Goal: Task Accomplishment & Management: Manage account settings

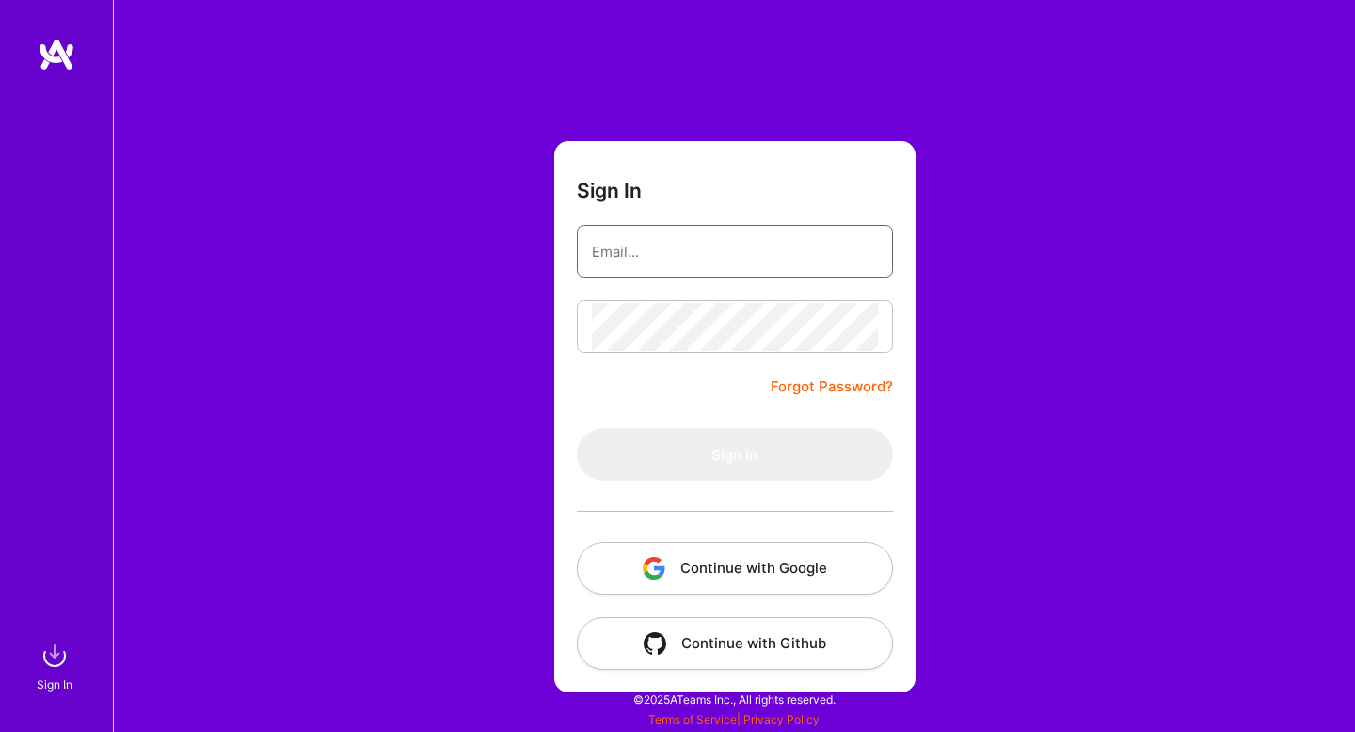
type input "[PERSON_NAME][EMAIL_ADDRESS][DOMAIN_NAME]"
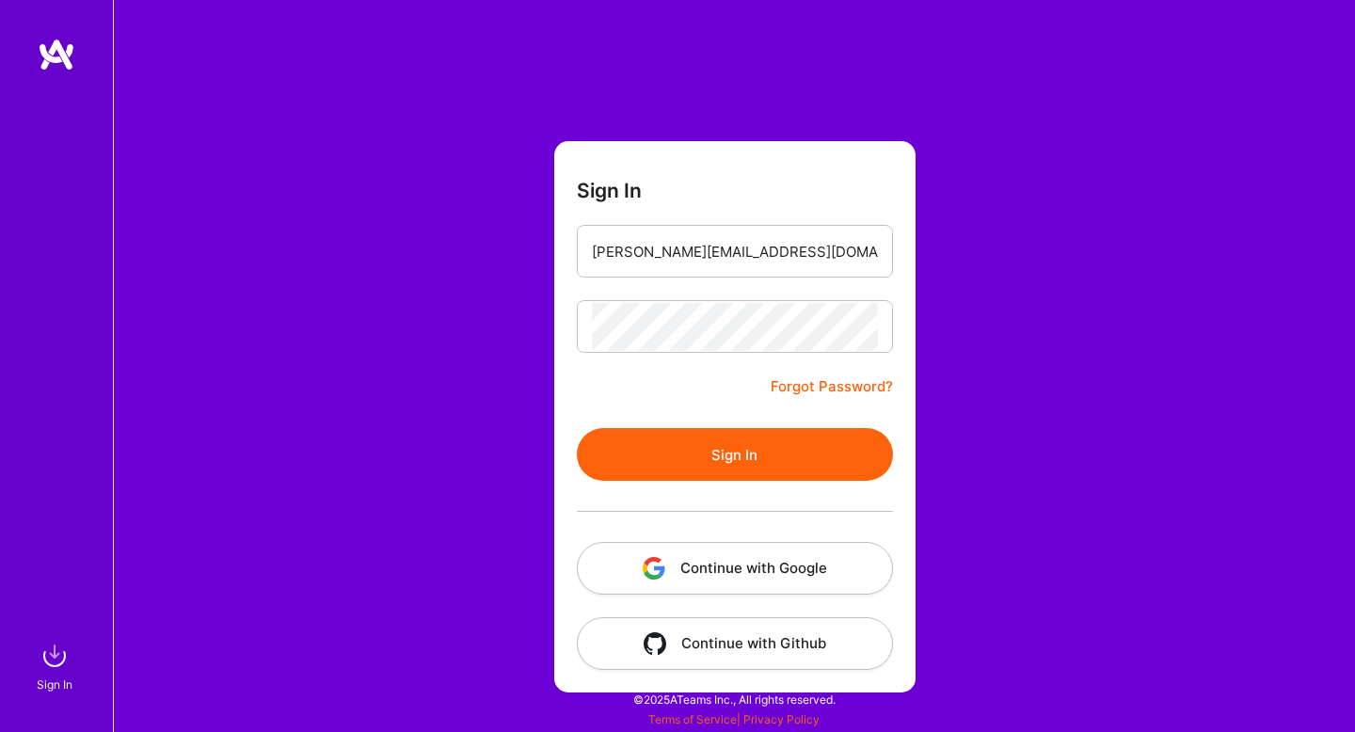
click at [668, 465] on button "Sign In" at bounding box center [735, 454] width 316 height 53
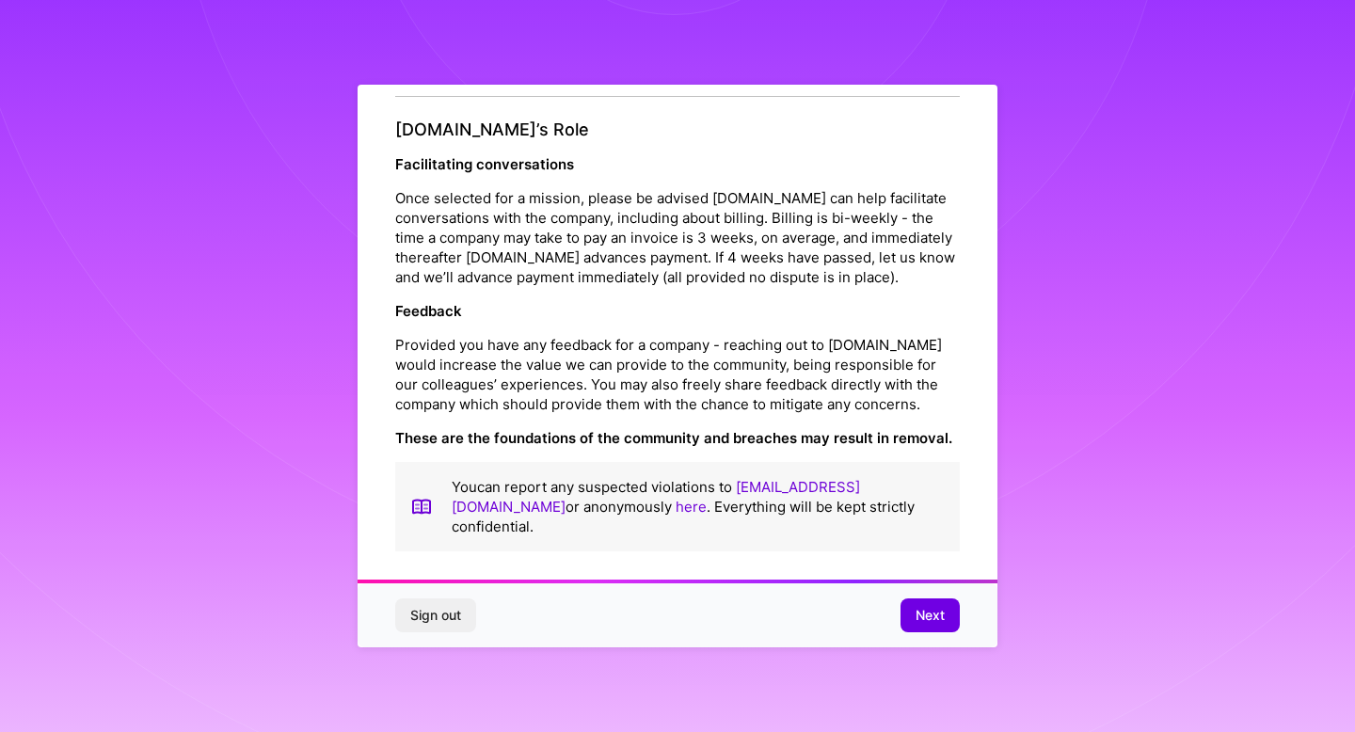
scroll to position [2105, 0]
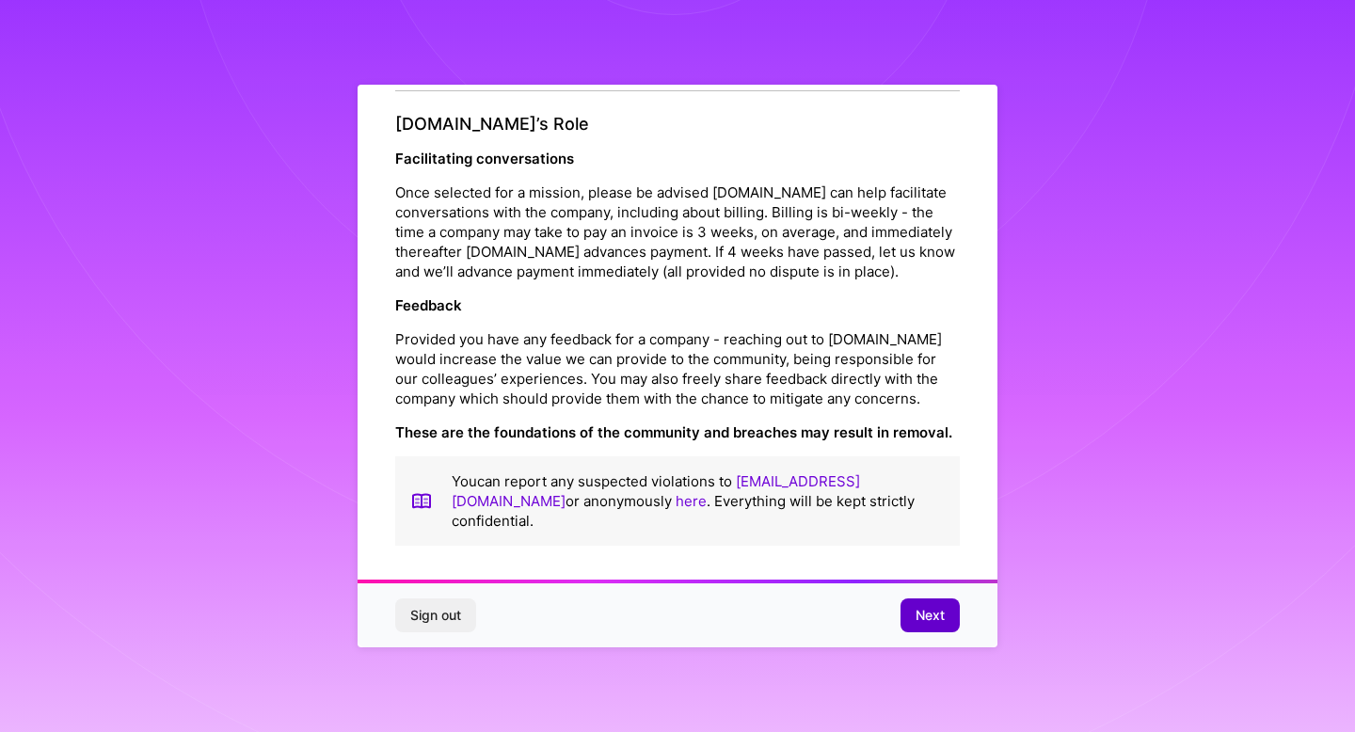
click at [946, 617] on button "Next" at bounding box center [930, 616] width 59 height 34
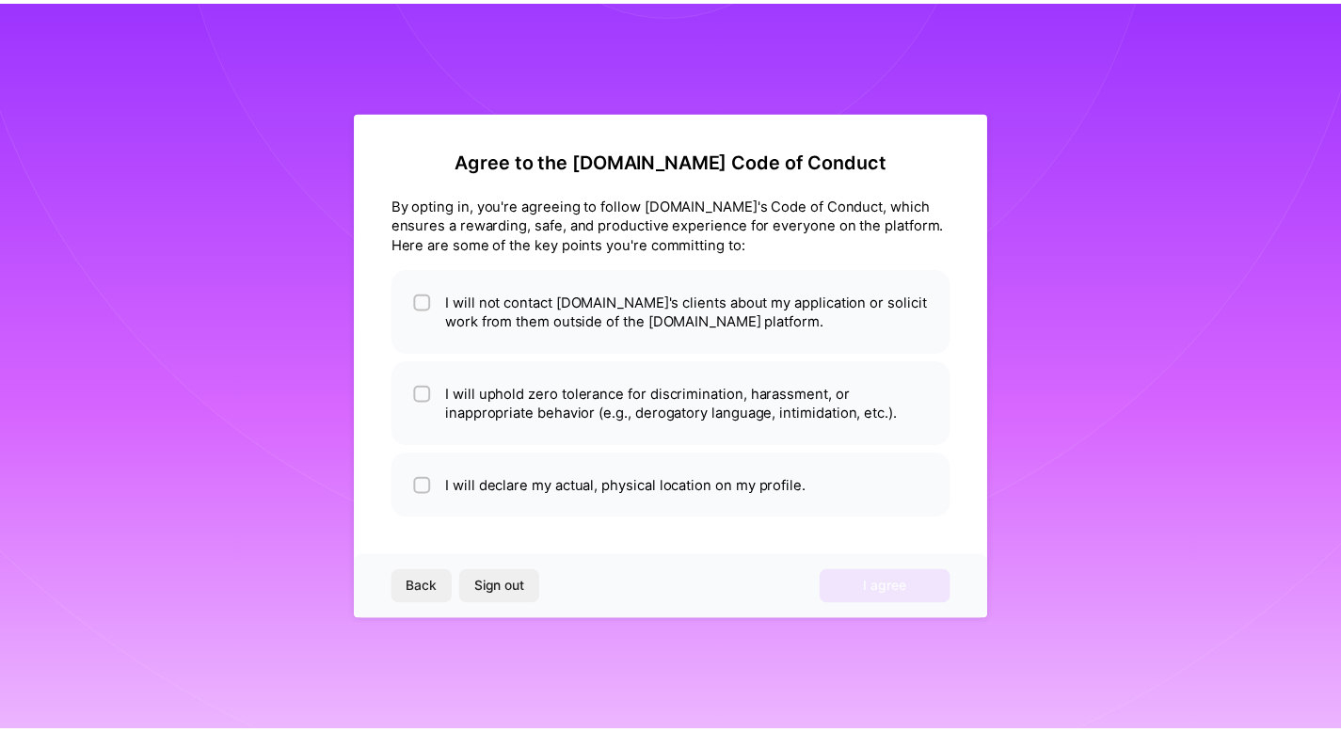
scroll to position [0, 0]
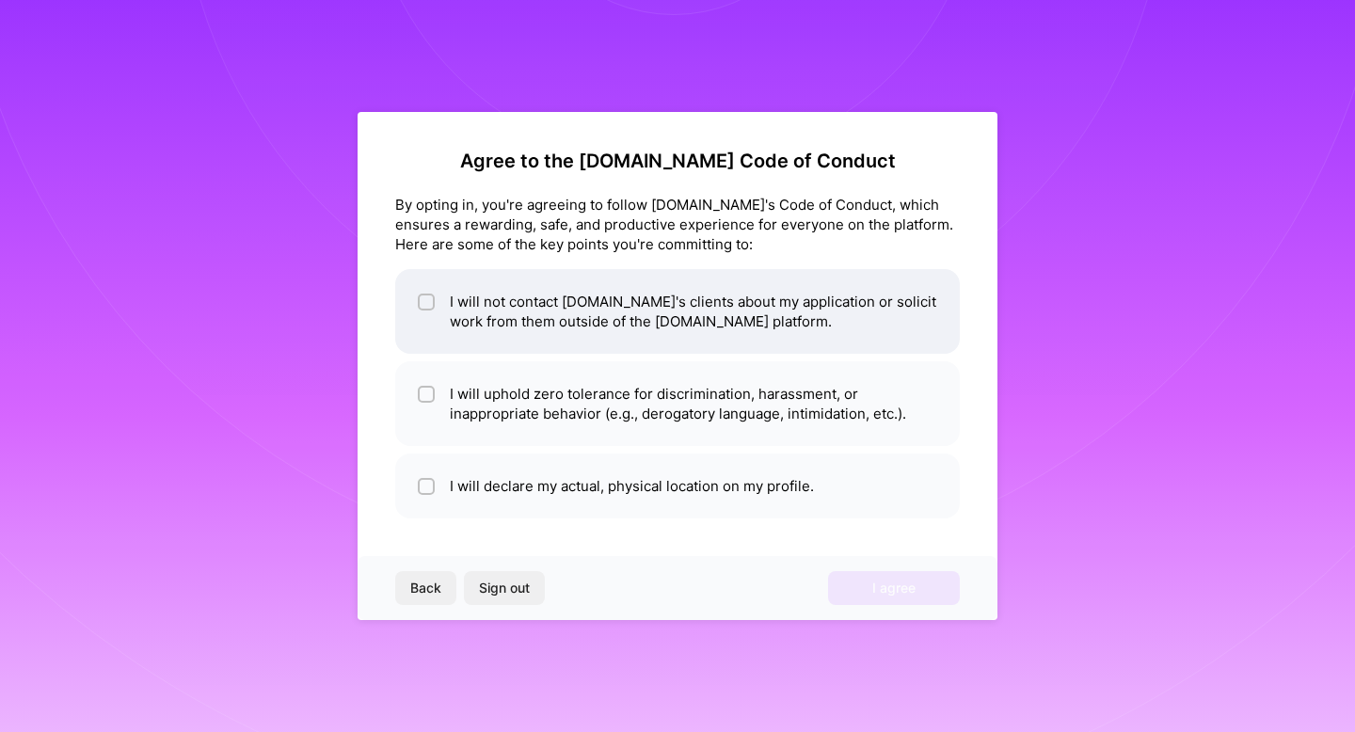
click at [429, 297] on input "checkbox" at bounding box center [428, 302] width 13 height 13
checkbox input "true"
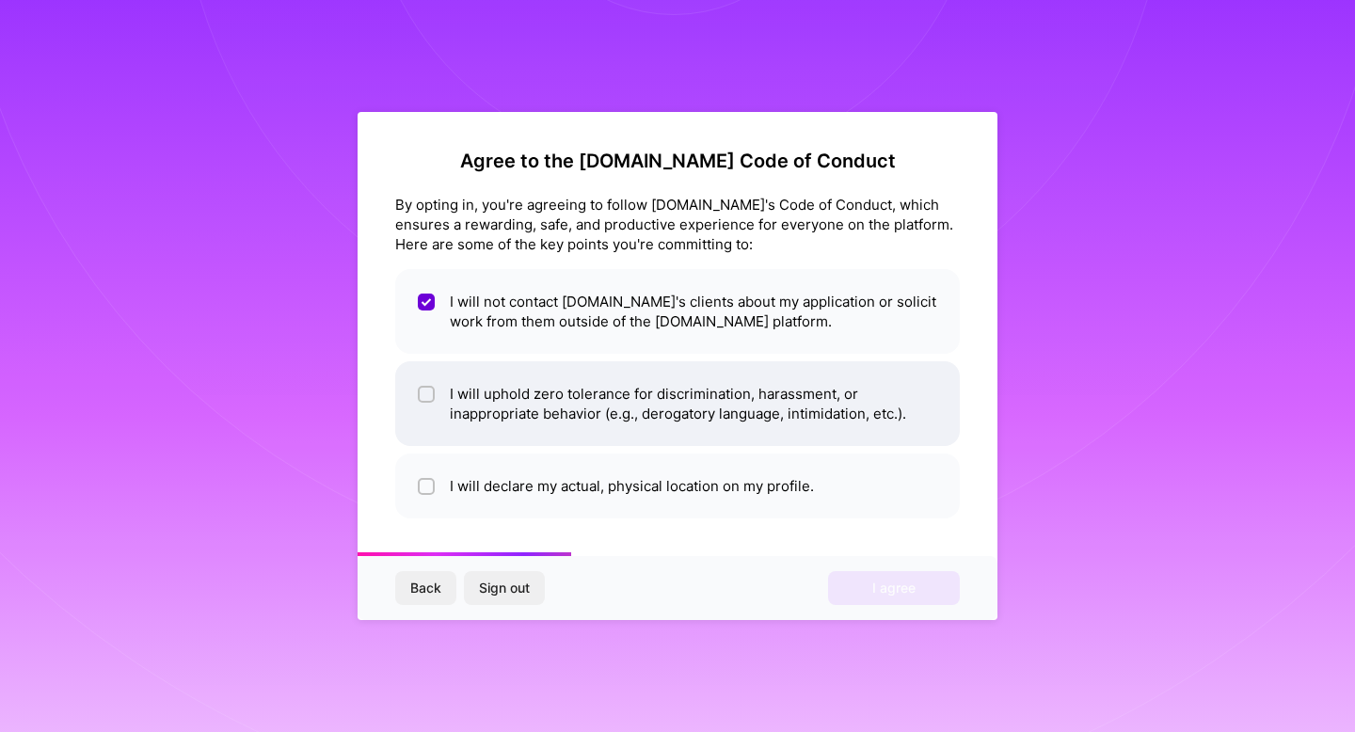
click at [430, 389] on input "checkbox" at bounding box center [428, 395] width 13 height 13
checkbox input "true"
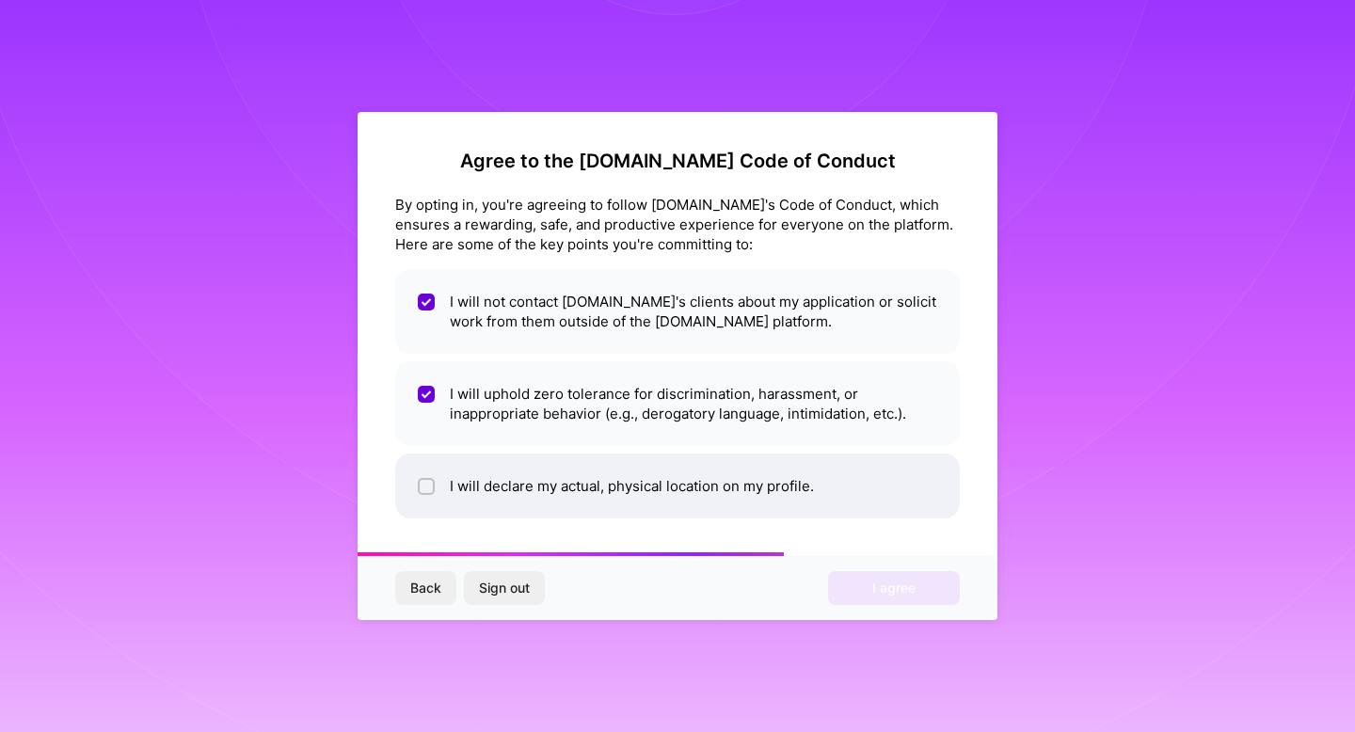
click at [432, 480] on div at bounding box center [426, 486] width 17 height 17
checkbox input "true"
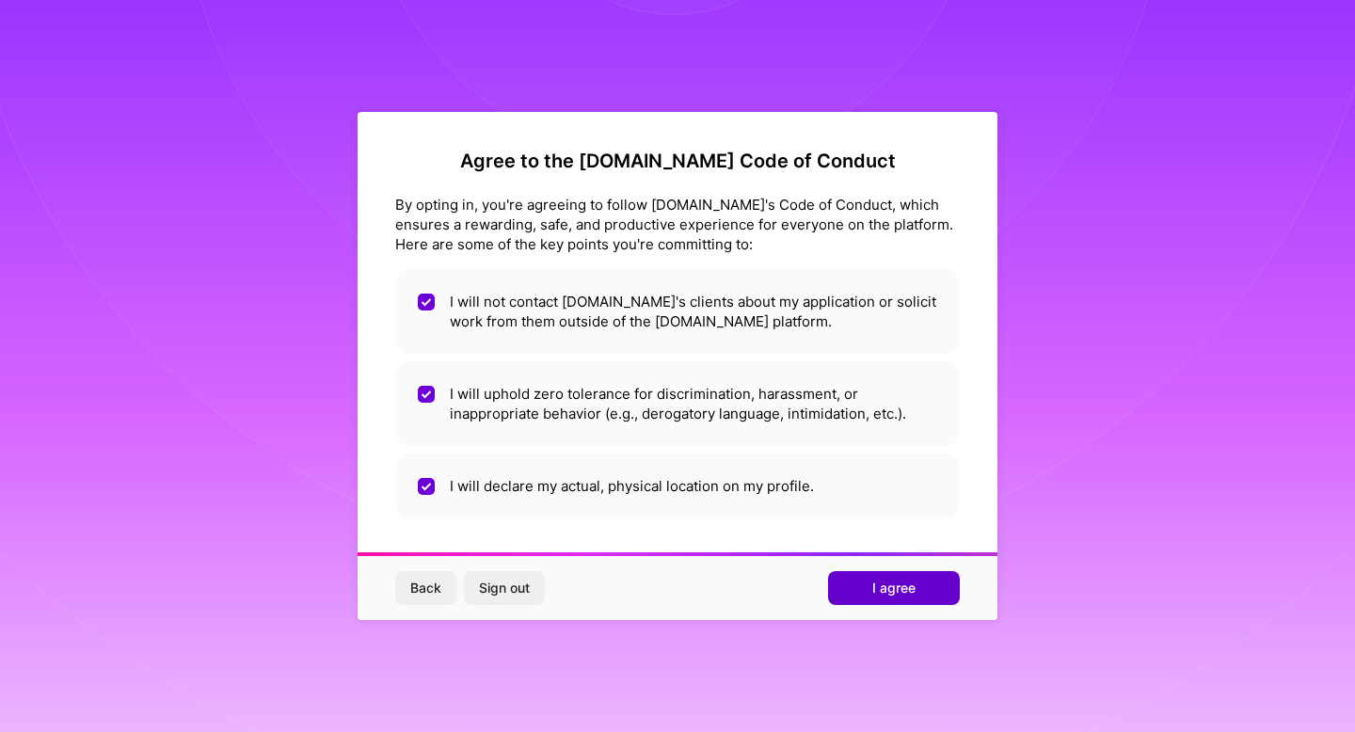
click at [878, 586] on span "I agree" at bounding box center [893, 588] width 43 height 19
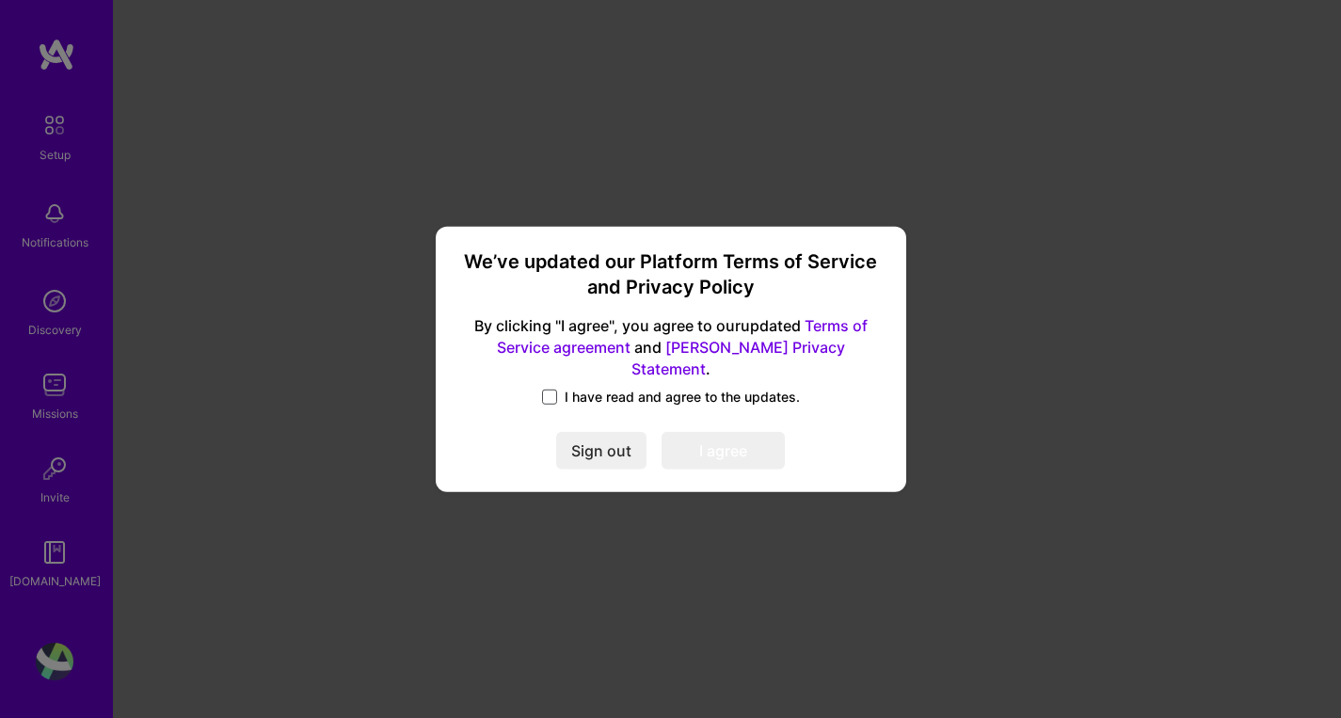
click at [553, 390] on span at bounding box center [549, 397] width 15 height 15
click at [0, 0] on input "I have read and agree to the updates." at bounding box center [0, 0] width 0 height 0
click at [727, 452] on button "I agree" at bounding box center [723, 451] width 123 height 38
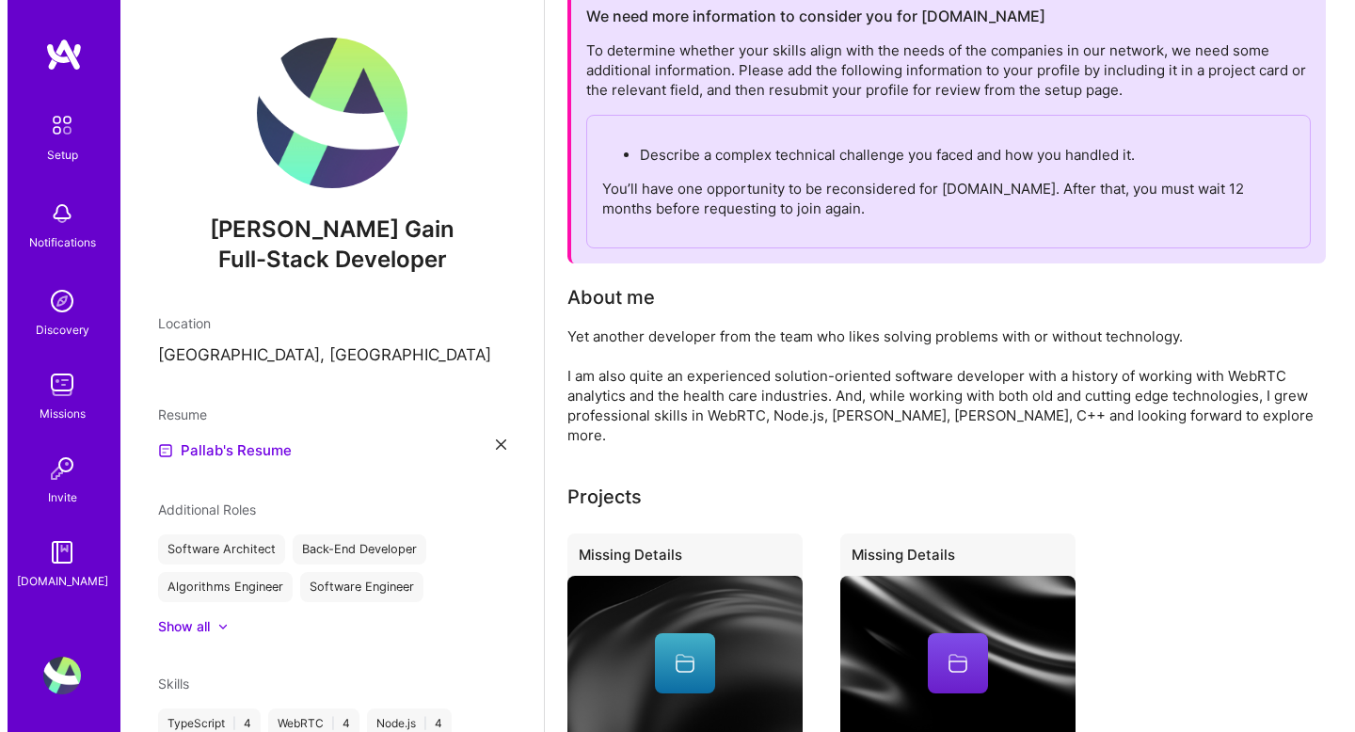
scroll to position [344, 0]
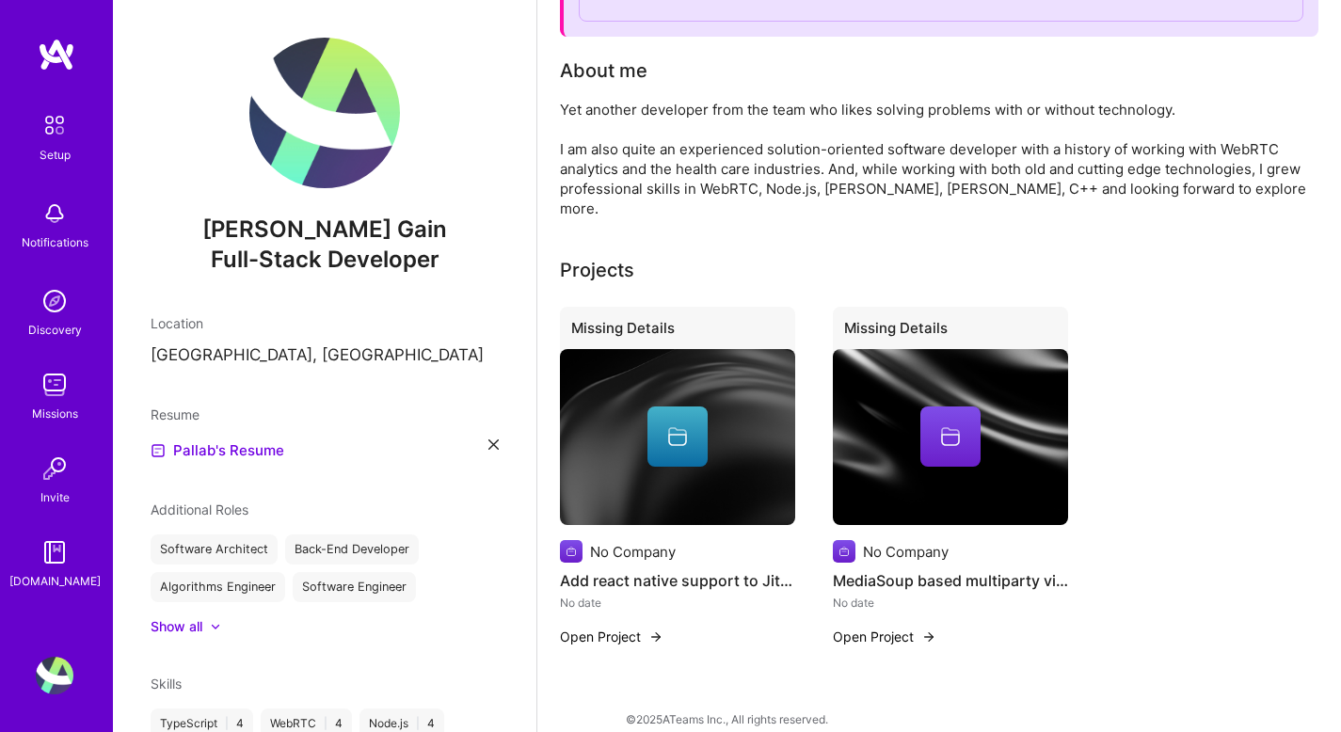
click at [896, 627] on button "Open Project" at bounding box center [885, 637] width 104 height 20
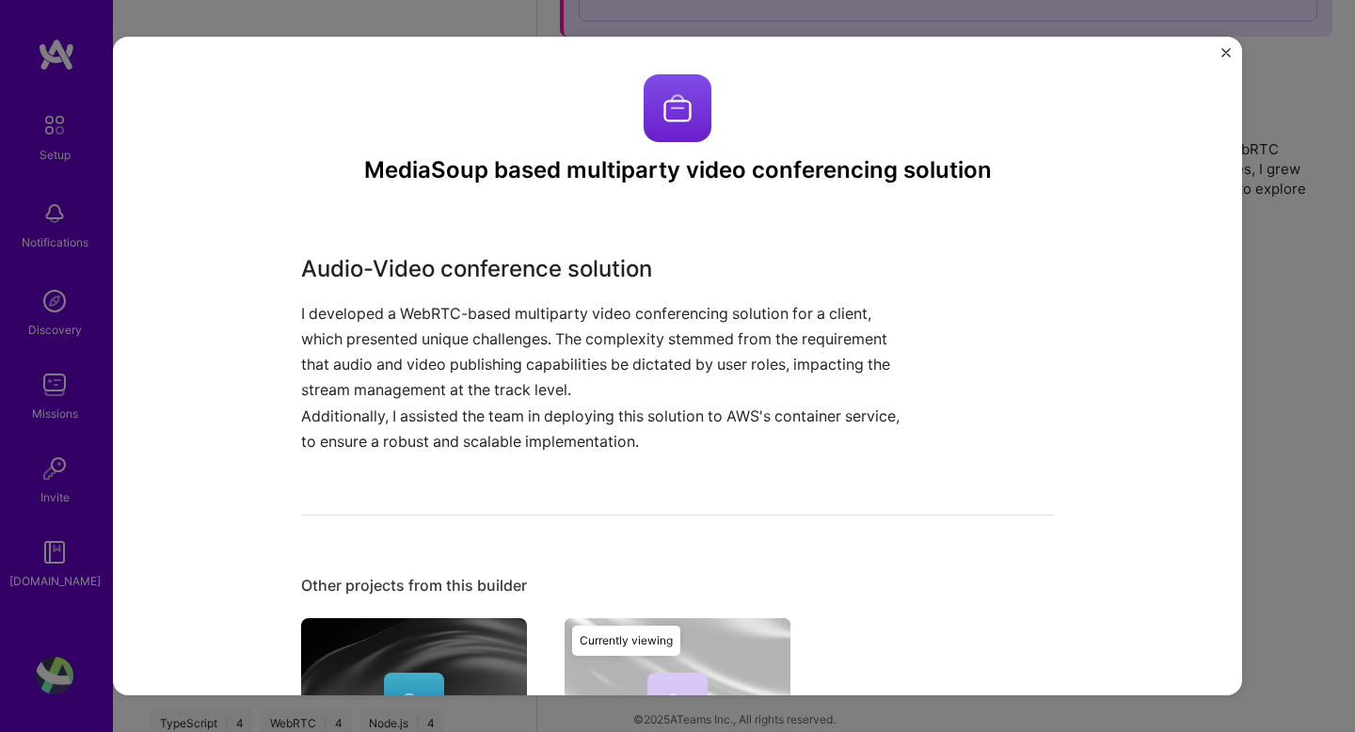
scroll to position [274, 0]
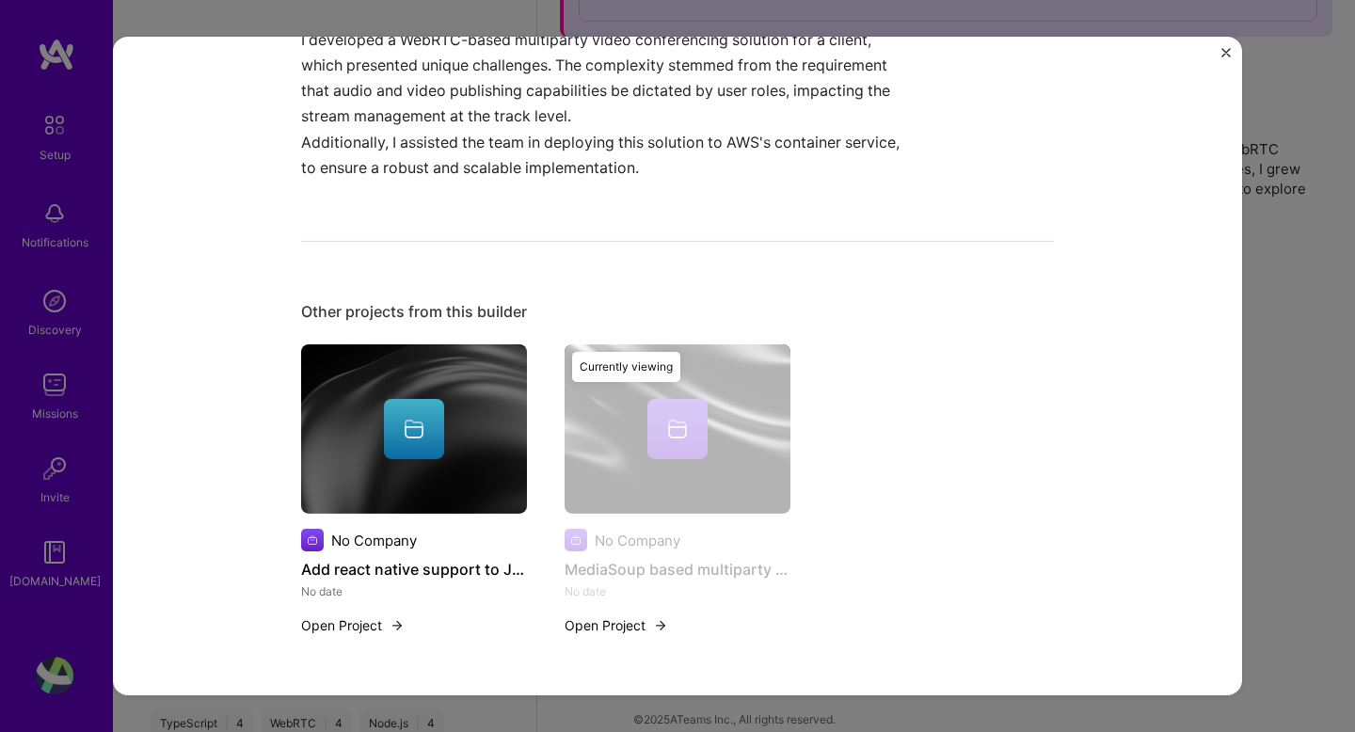
click at [364, 623] on button "Open Project" at bounding box center [353, 625] width 104 height 20
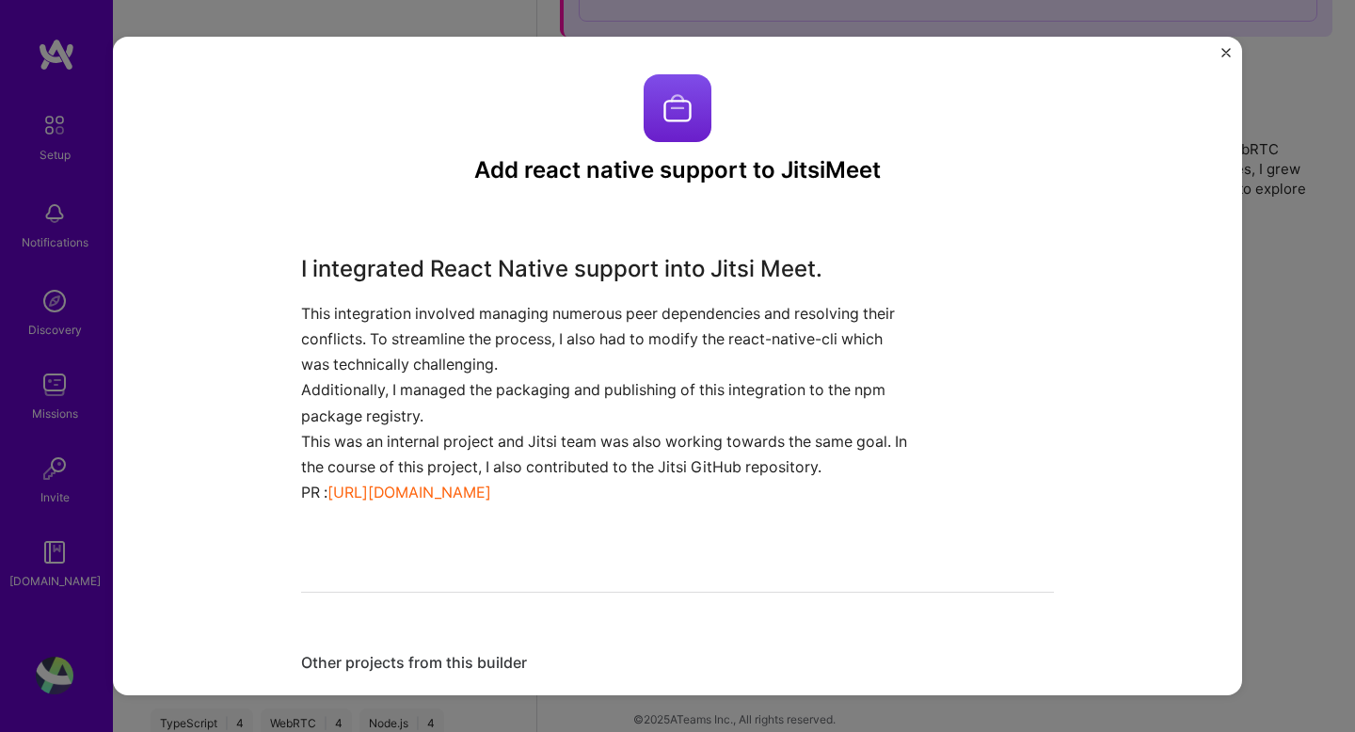
click at [423, 492] on link "[URL][DOMAIN_NAME]" at bounding box center [409, 492] width 164 height 19
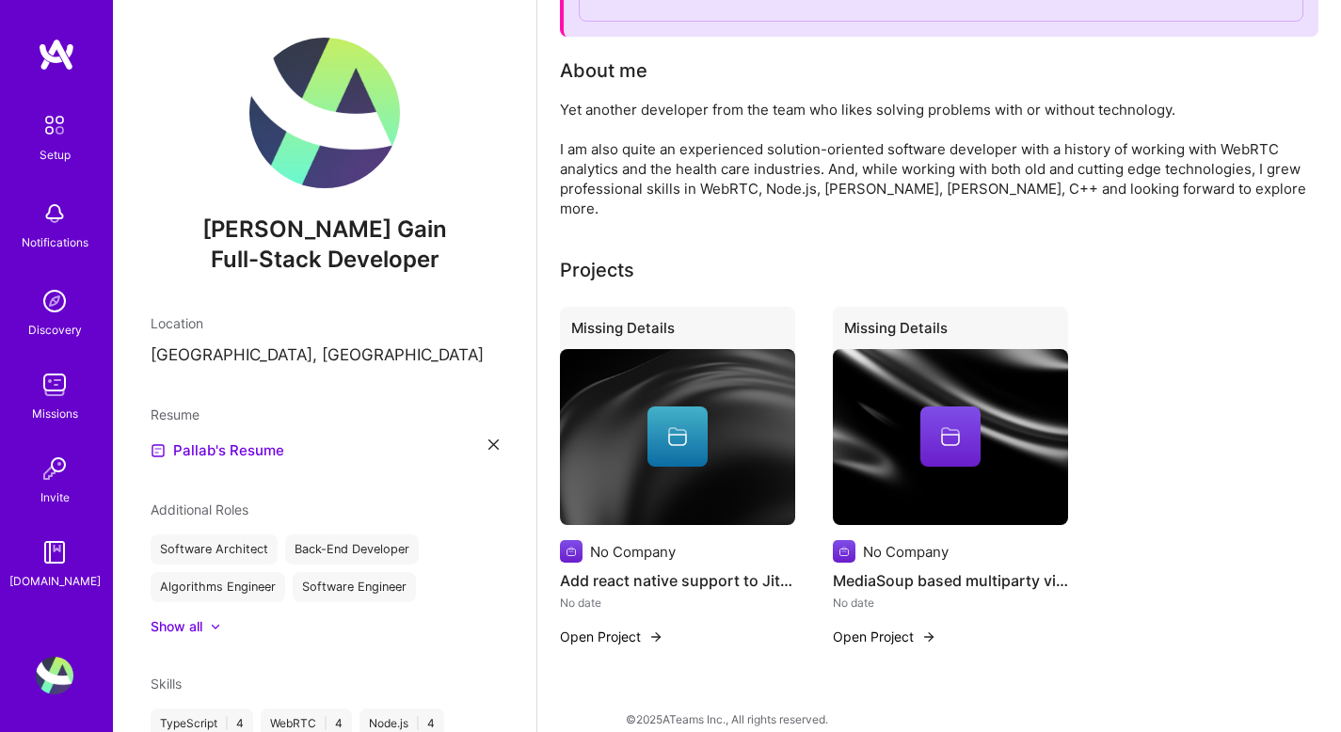
click at [876, 627] on button "Open Project" at bounding box center [885, 637] width 104 height 20
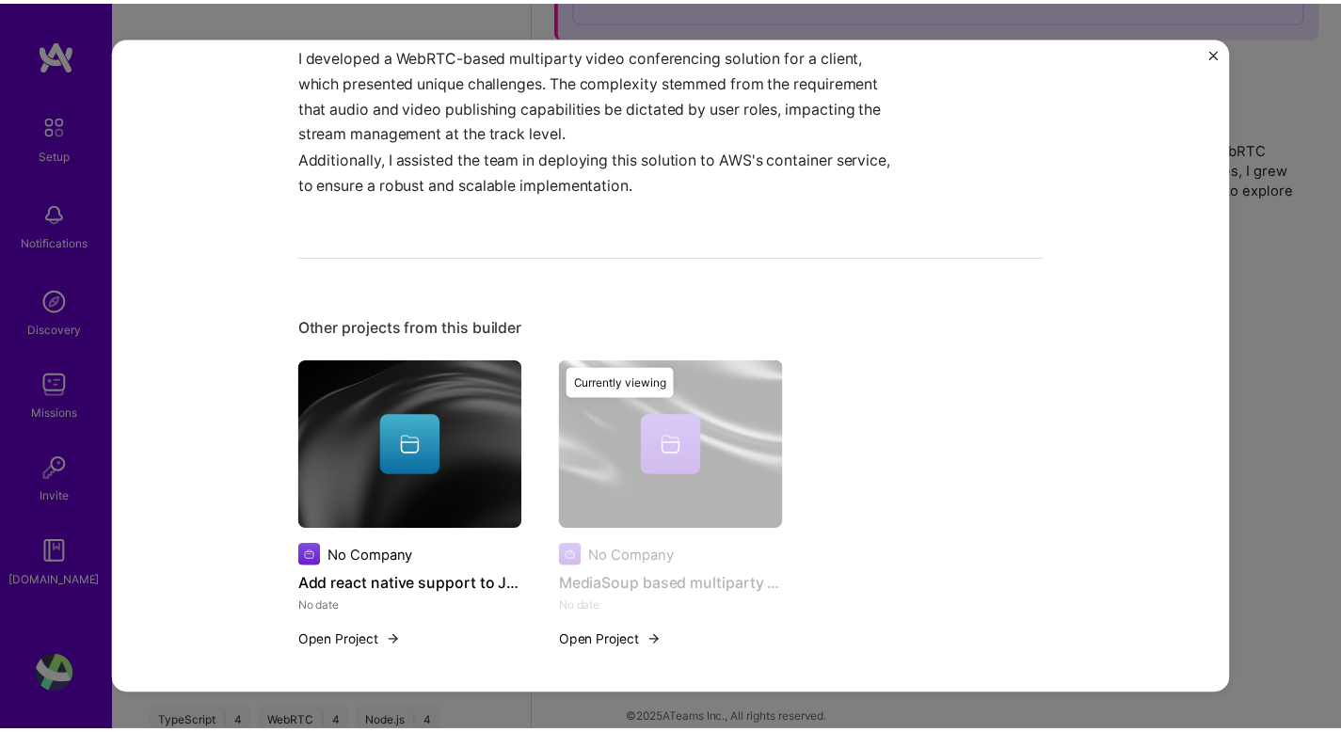
scroll to position [274, 0]
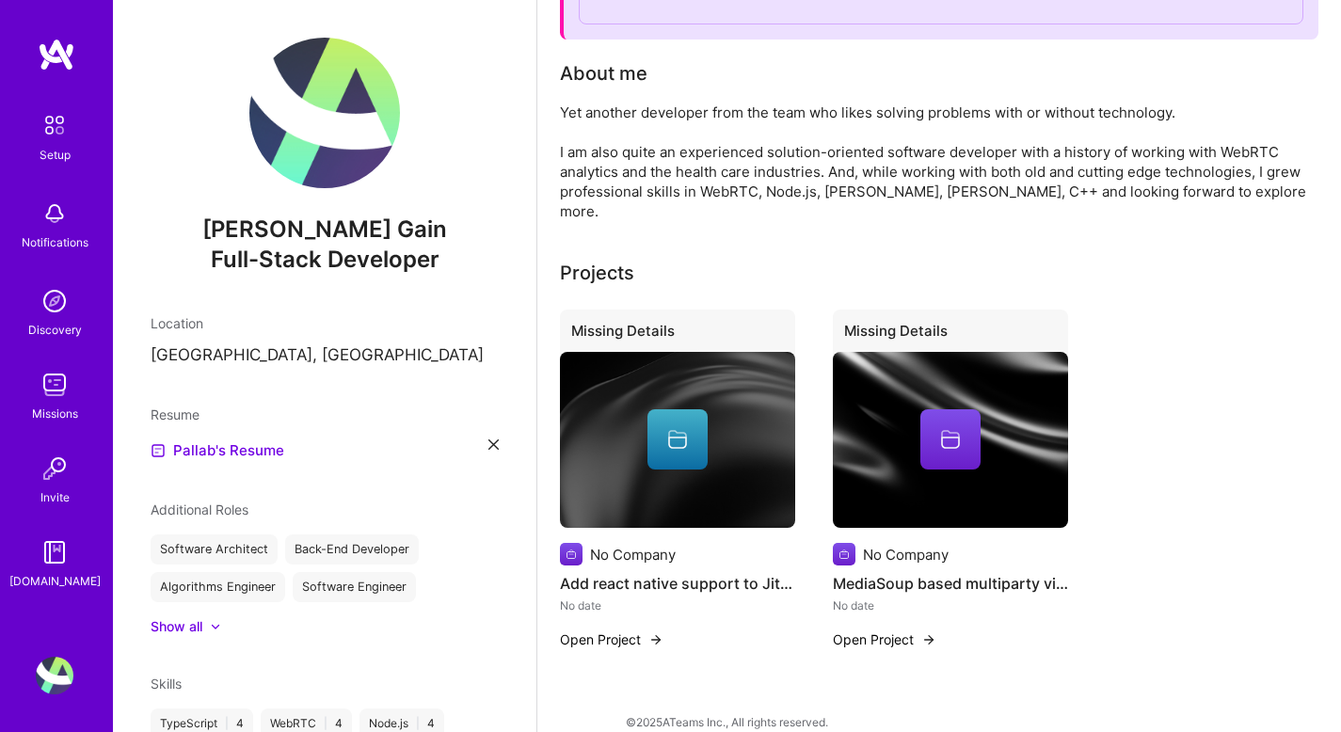
scroll to position [344, 0]
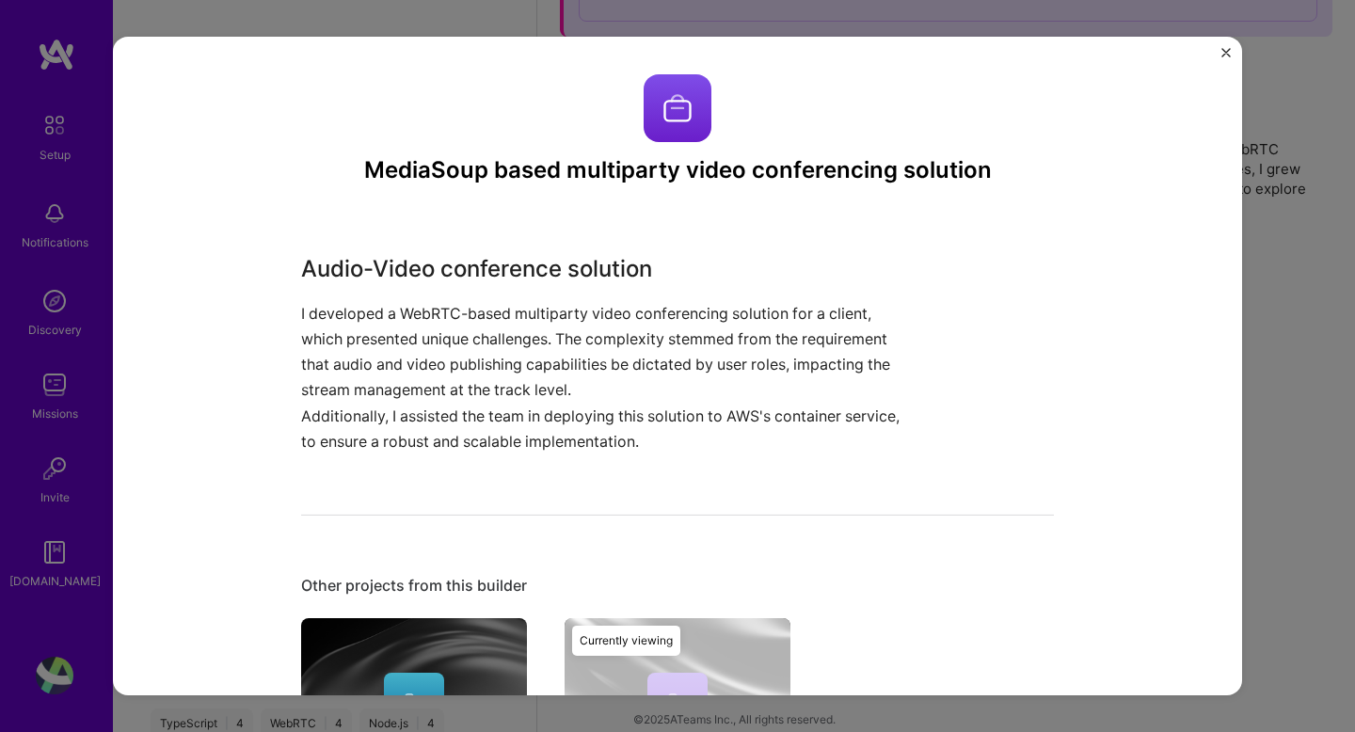
click at [1222, 52] on img "Close" at bounding box center [1226, 52] width 9 height 9
